Goal: Task Accomplishment & Management: Use online tool/utility

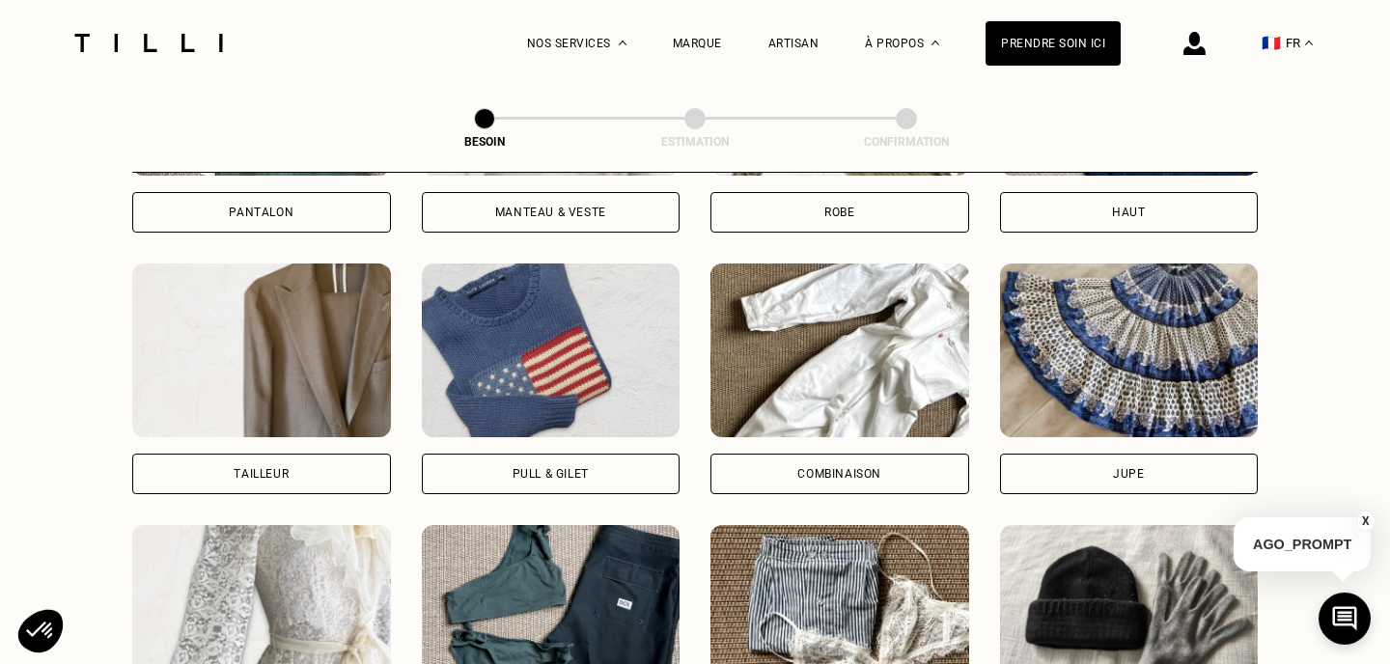
scroll to position [1101, 0]
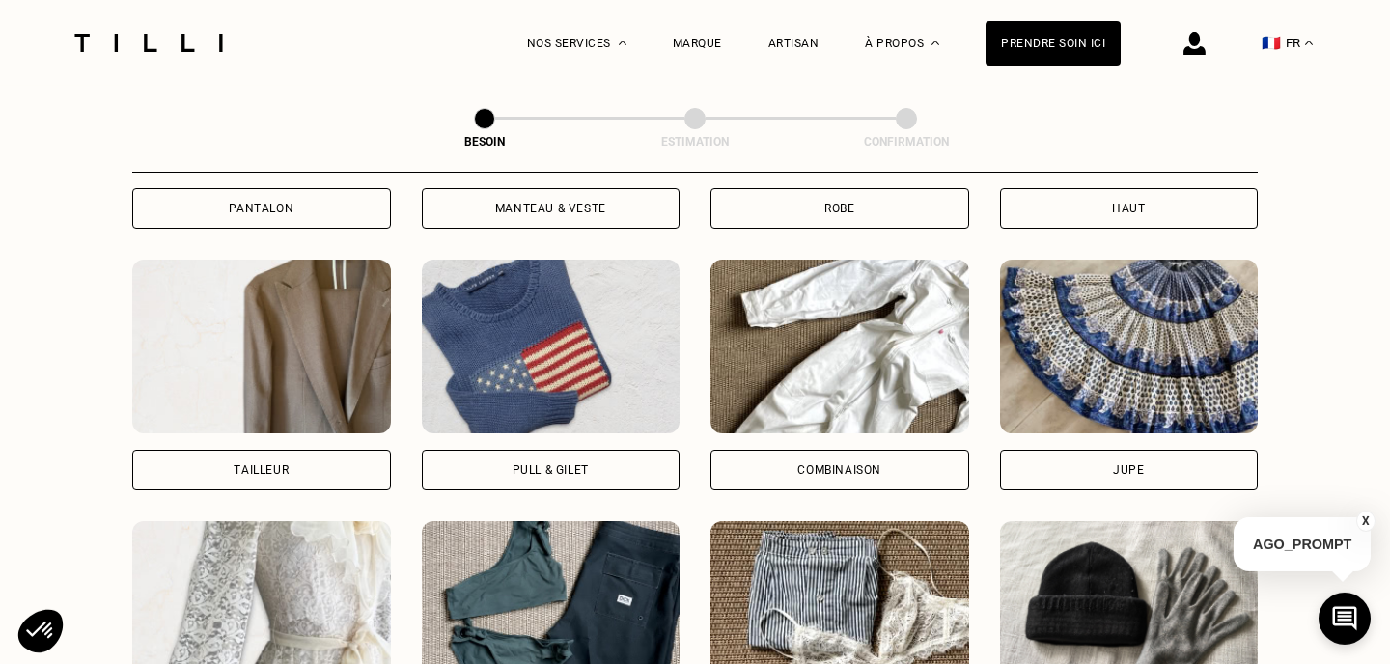
click at [915, 189] on div "Robe" at bounding box center [839, 208] width 259 height 41
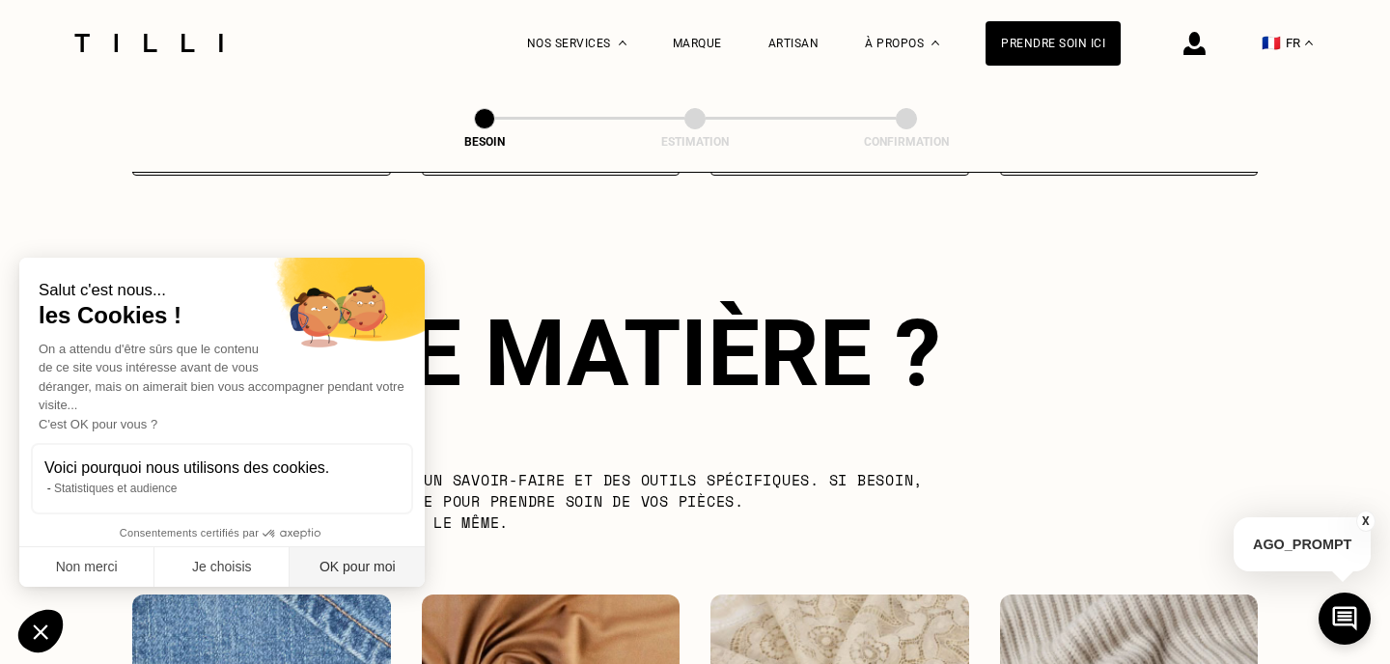
click at [359, 571] on button "OK pour moi" at bounding box center [357, 567] width 135 height 41
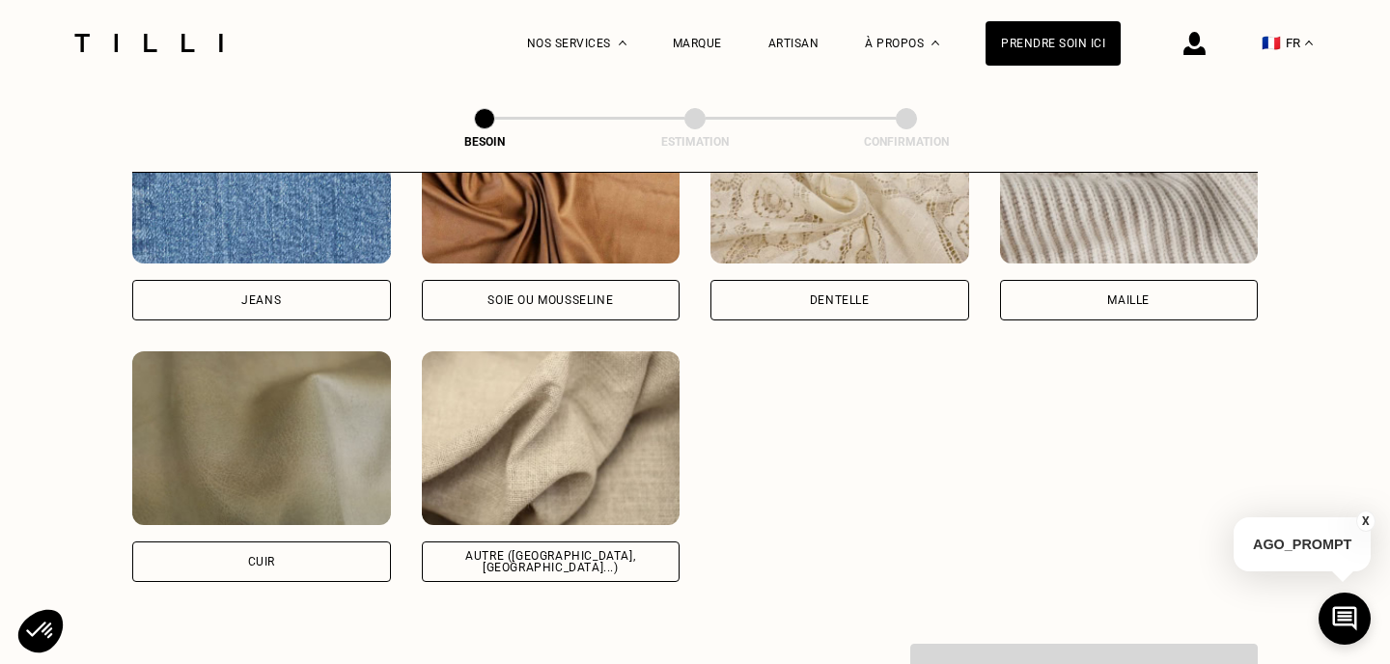
scroll to position [2168, 0]
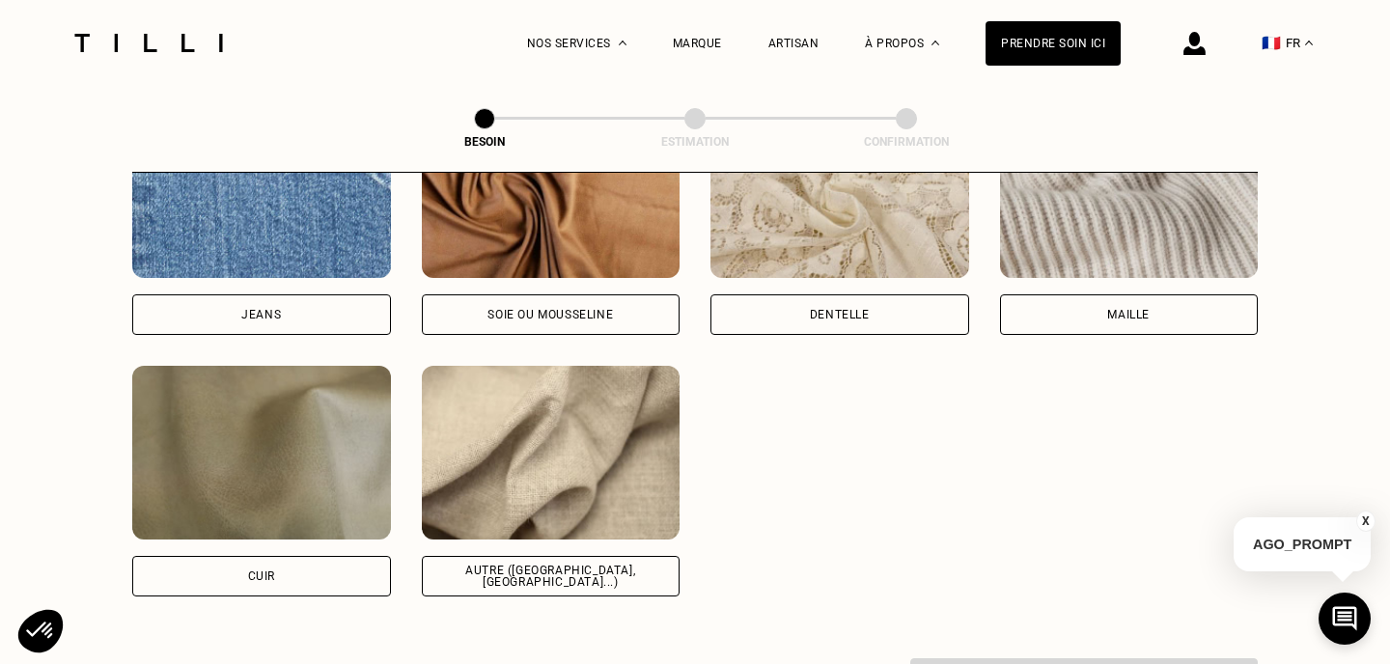
click at [564, 294] on div "Soie ou mousseline" at bounding box center [551, 314] width 259 height 41
select select "FR"
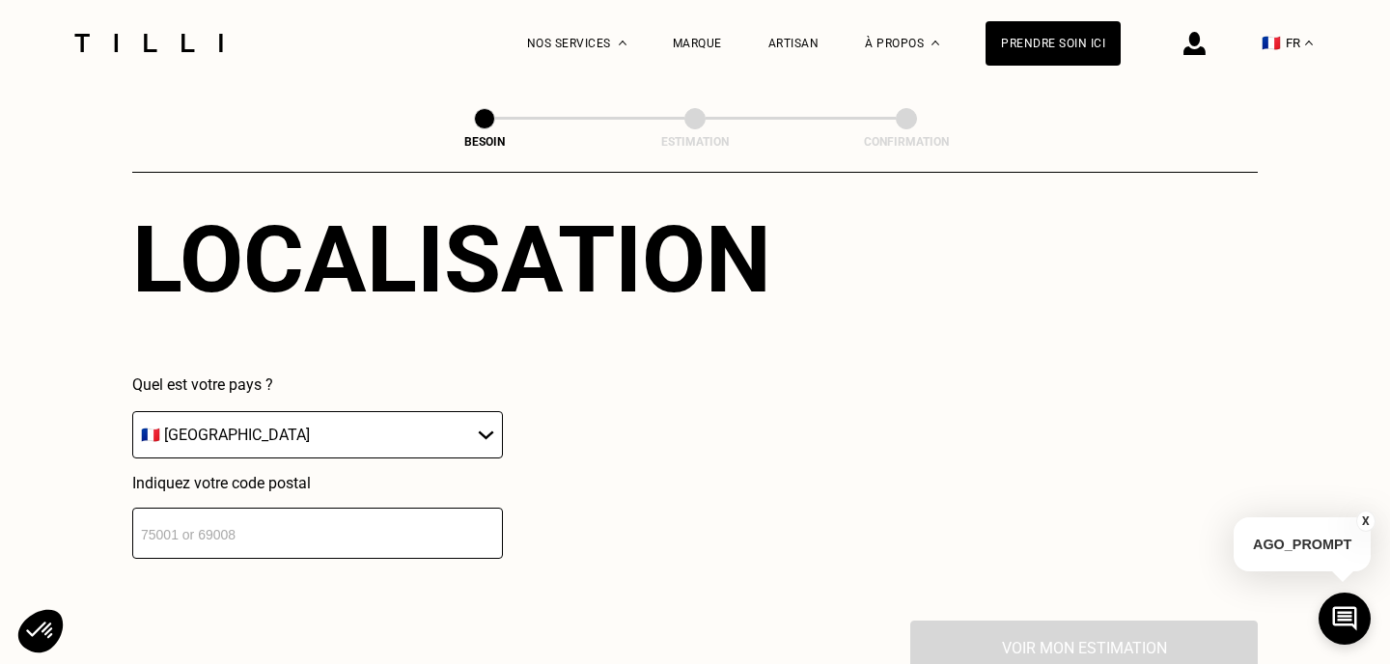
scroll to position [2760, 0]
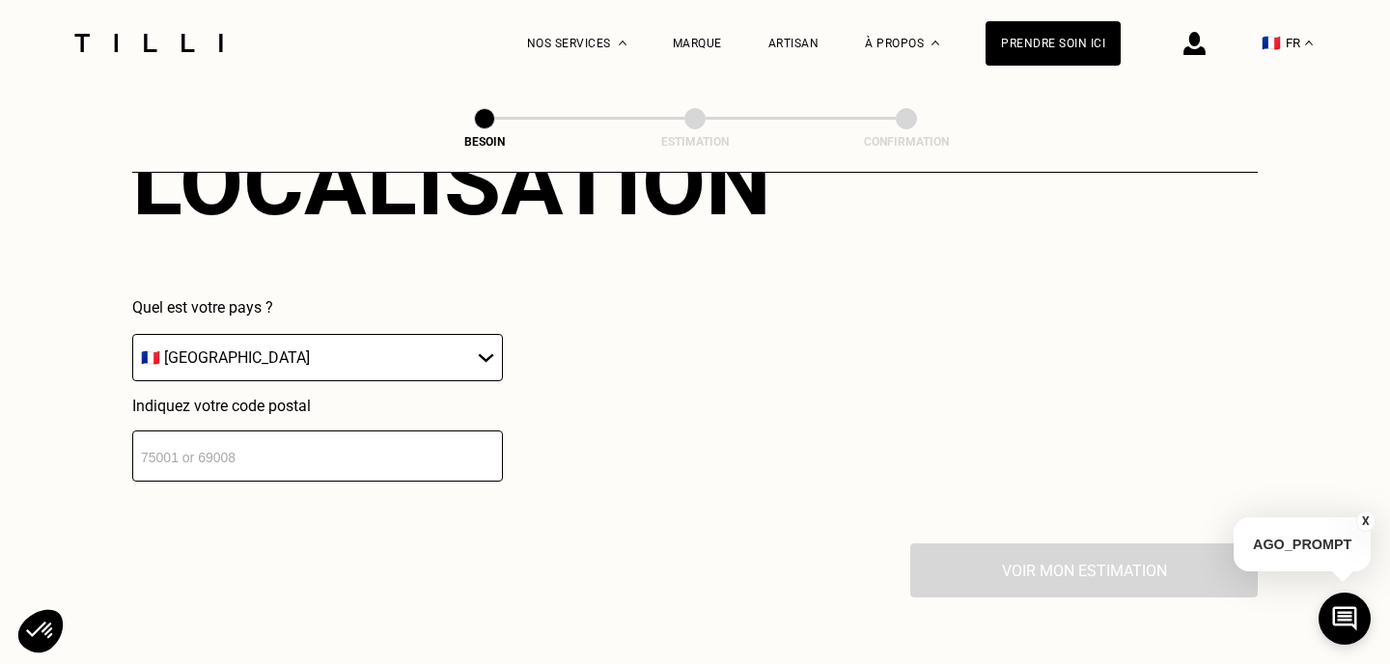
click at [338, 441] on input "number" at bounding box center [317, 456] width 371 height 51
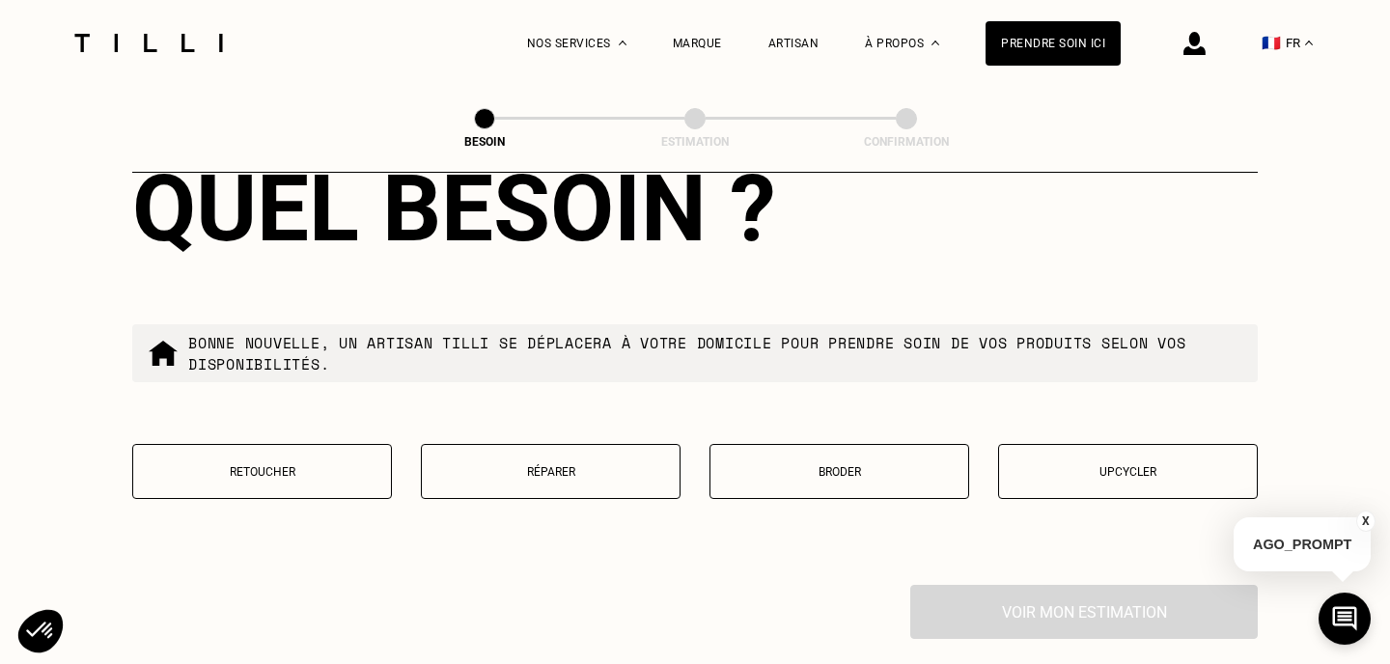
scroll to position [3227, 0]
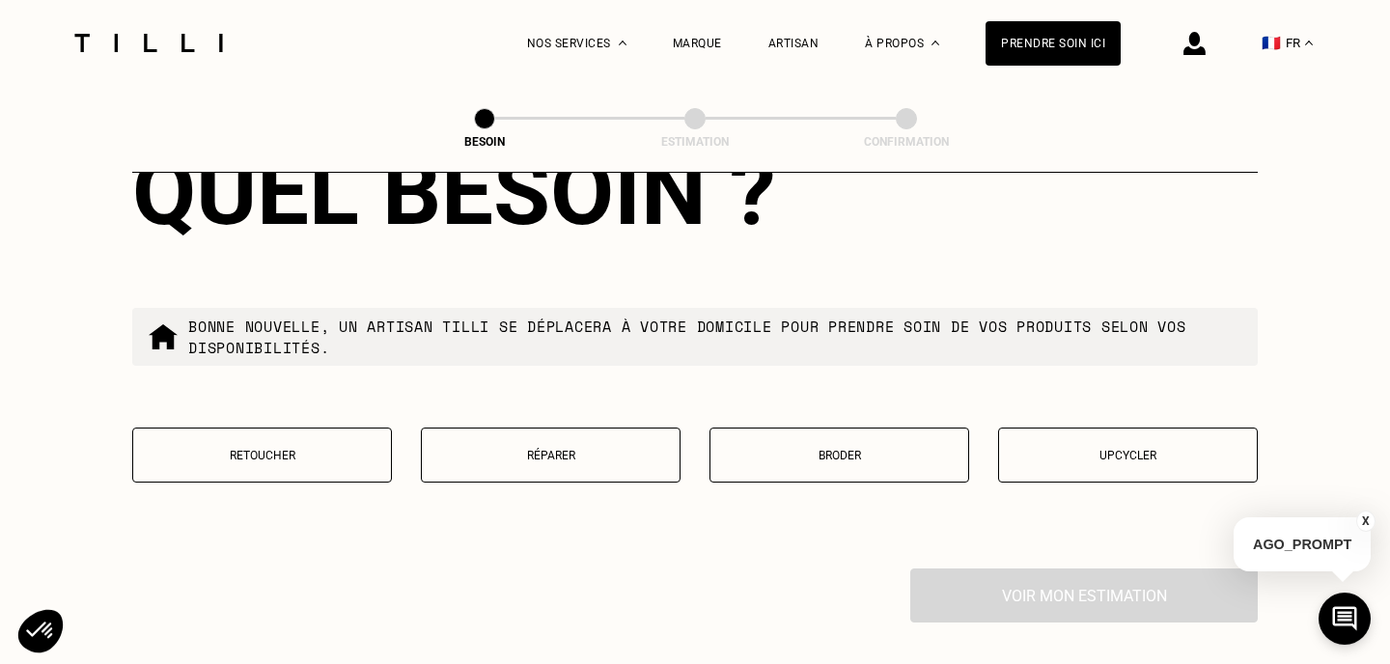
type input "33000"
click at [296, 451] on button "Retoucher" at bounding box center [262, 455] width 260 height 55
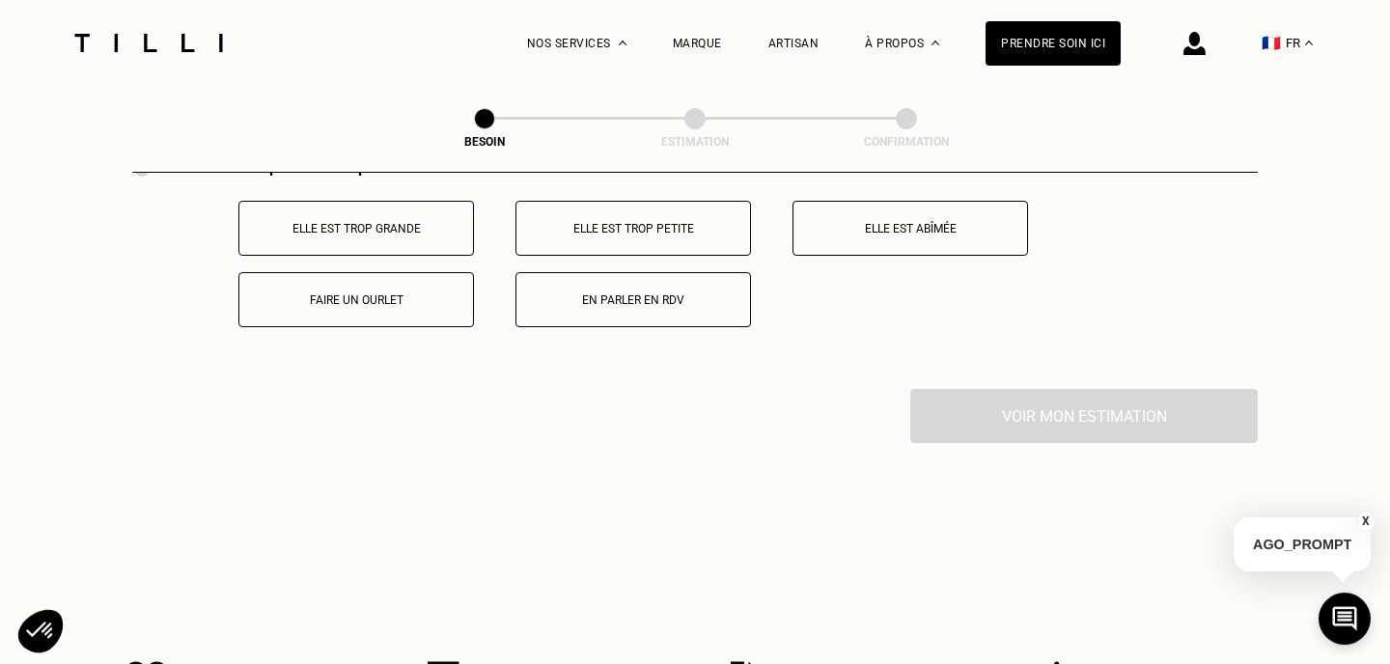
scroll to position [3628, 0]
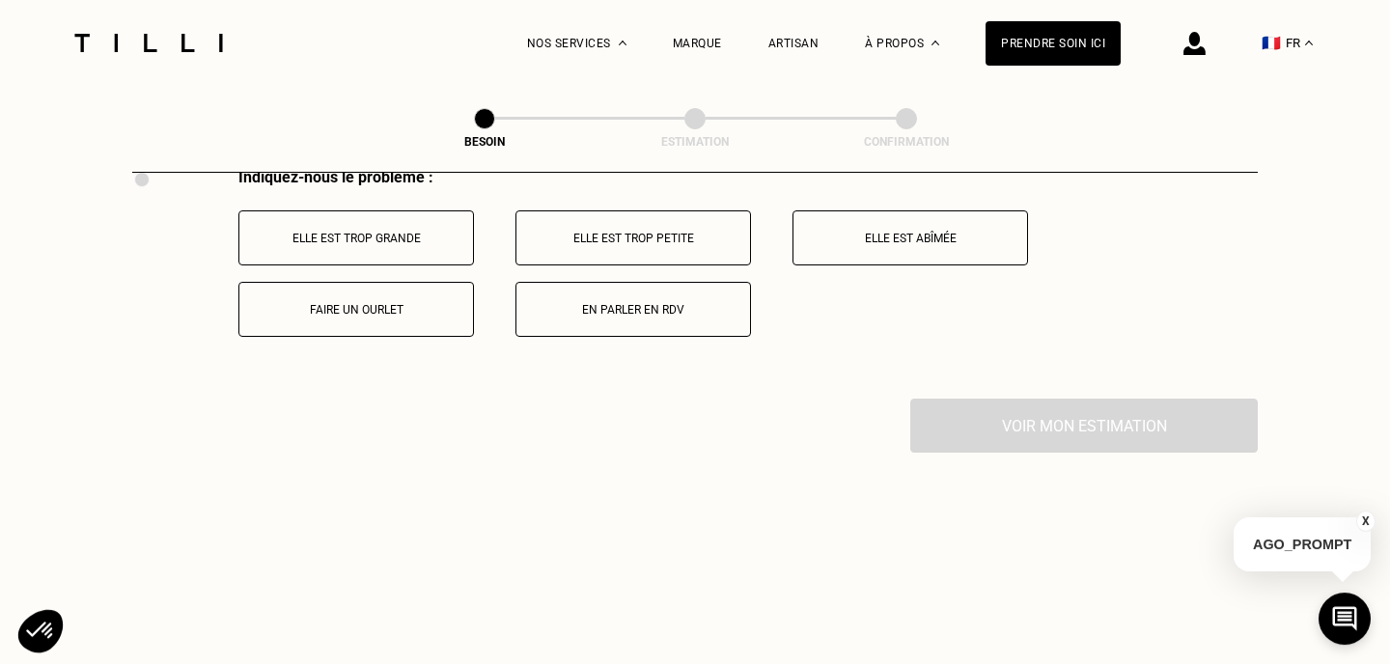
click at [381, 303] on p "Faire un ourlet" at bounding box center [356, 310] width 214 height 14
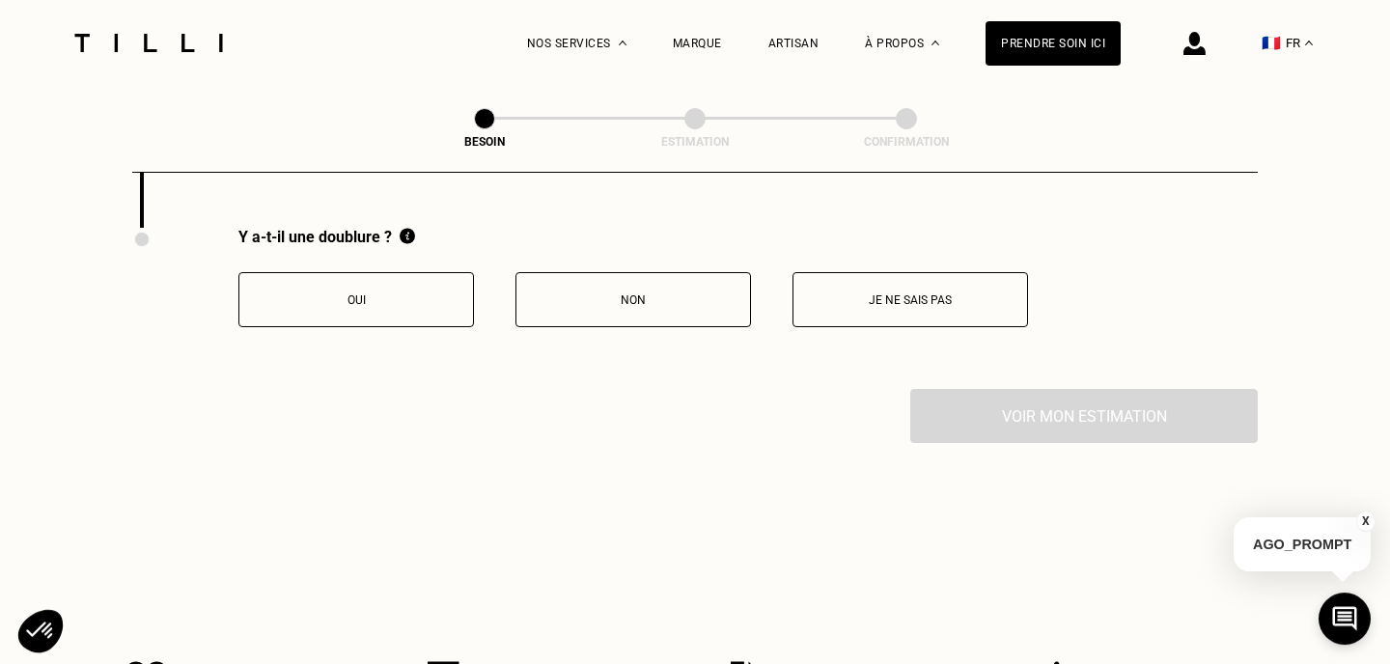
scroll to position [3809, 0]
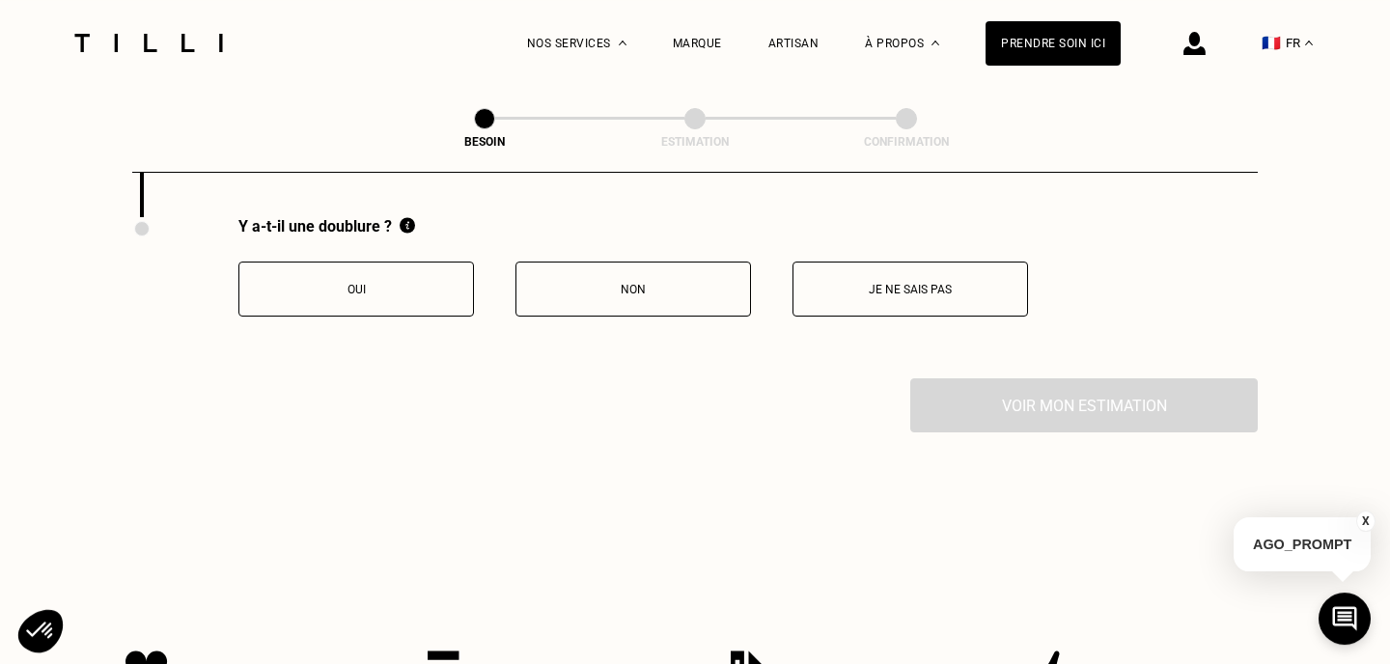
click at [692, 289] on button "Non" at bounding box center [633, 289] width 236 height 55
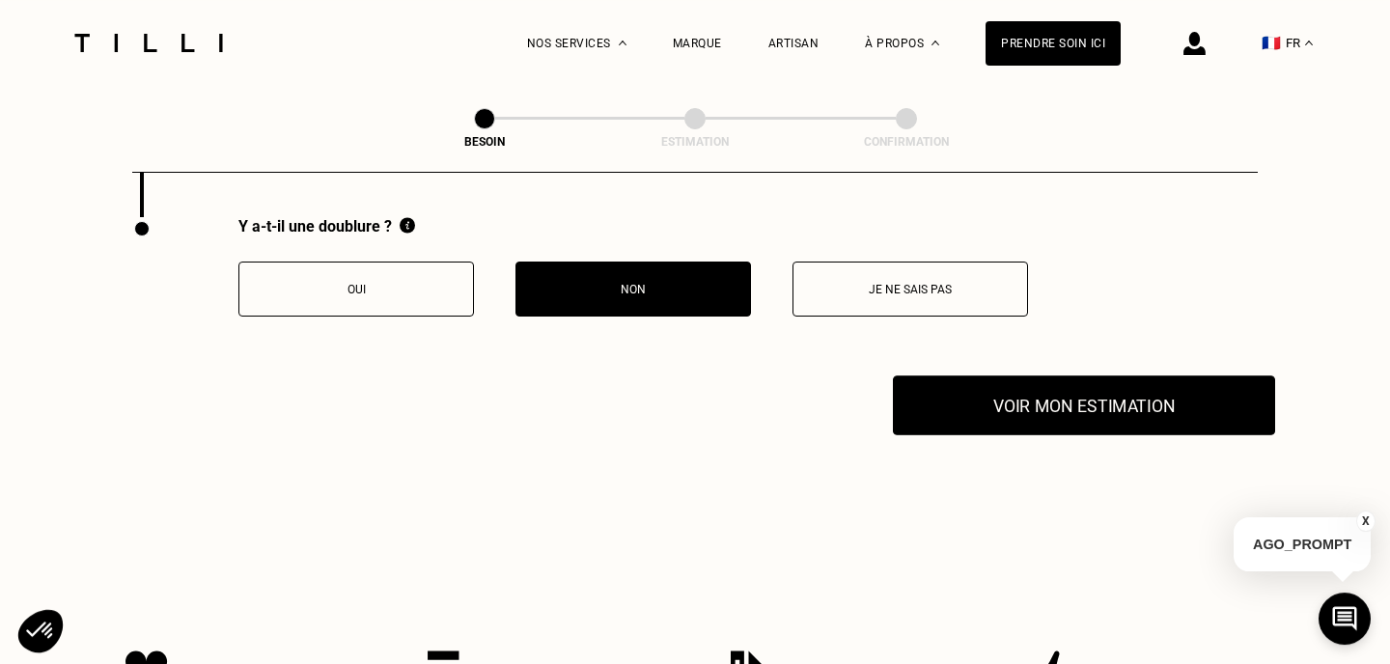
click at [1139, 389] on button "Voir mon estimation" at bounding box center [1084, 406] width 382 height 60
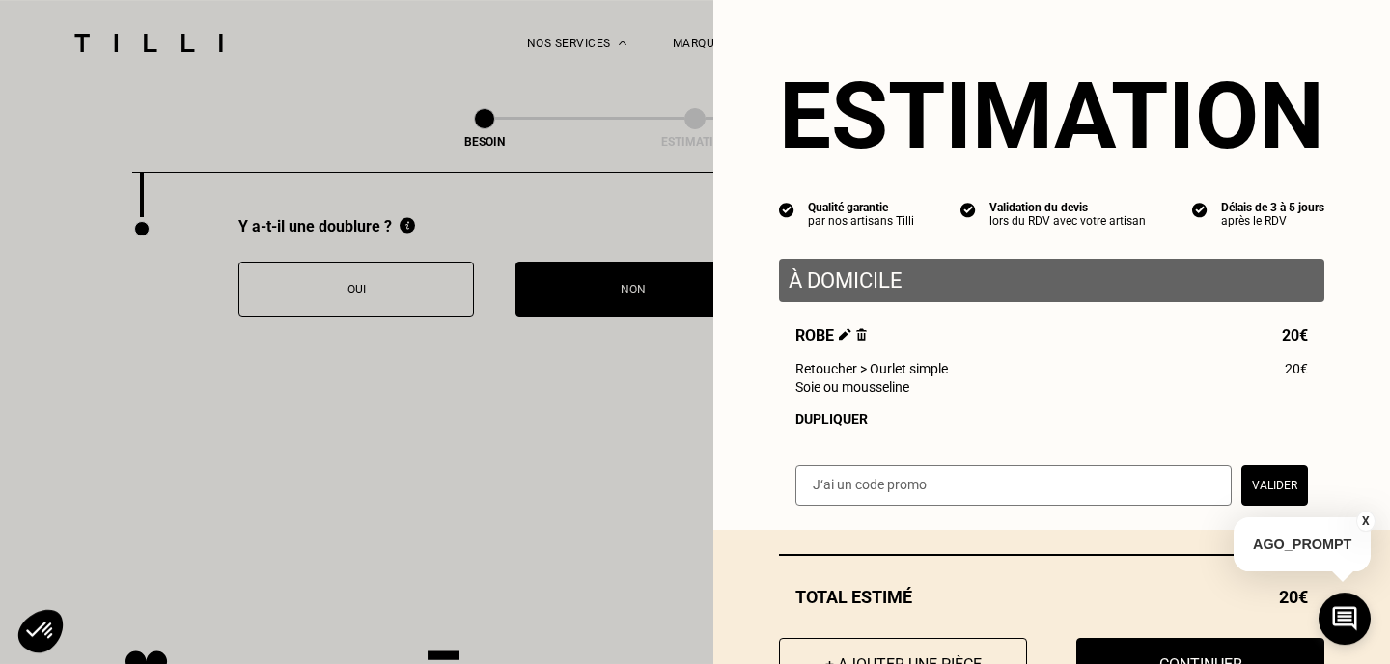
scroll to position [80, 0]
